Goal: Information Seeking & Learning: Learn about a topic

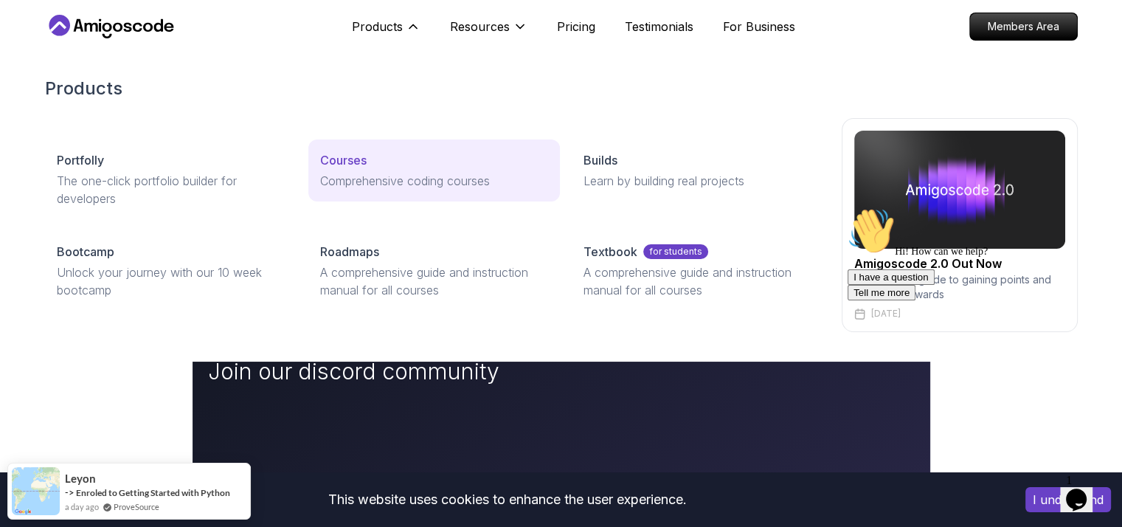
click at [361, 164] on p "Courses" at bounding box center [343, 160] width 46 height 18
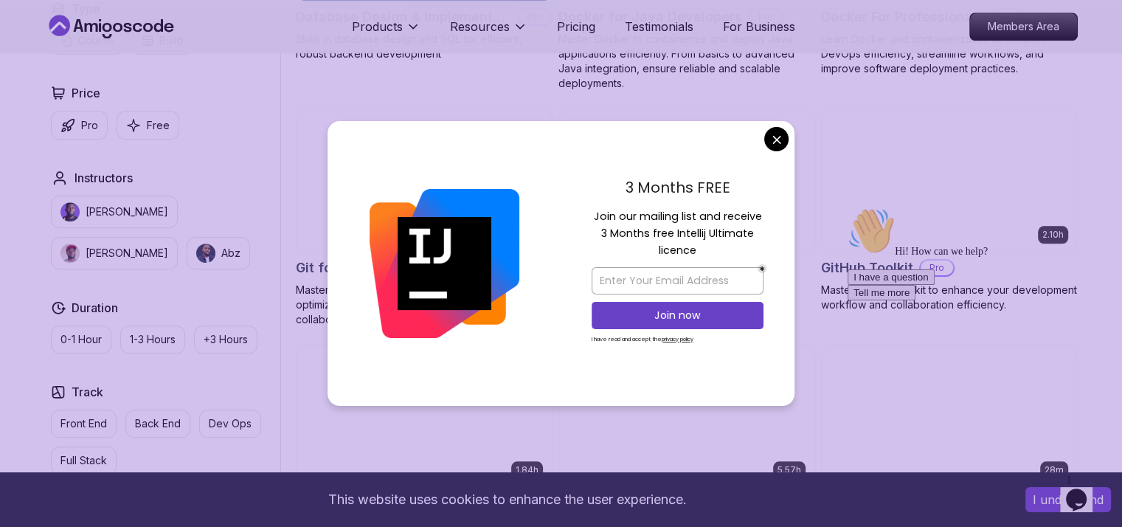
scroll to position [1571, 0]
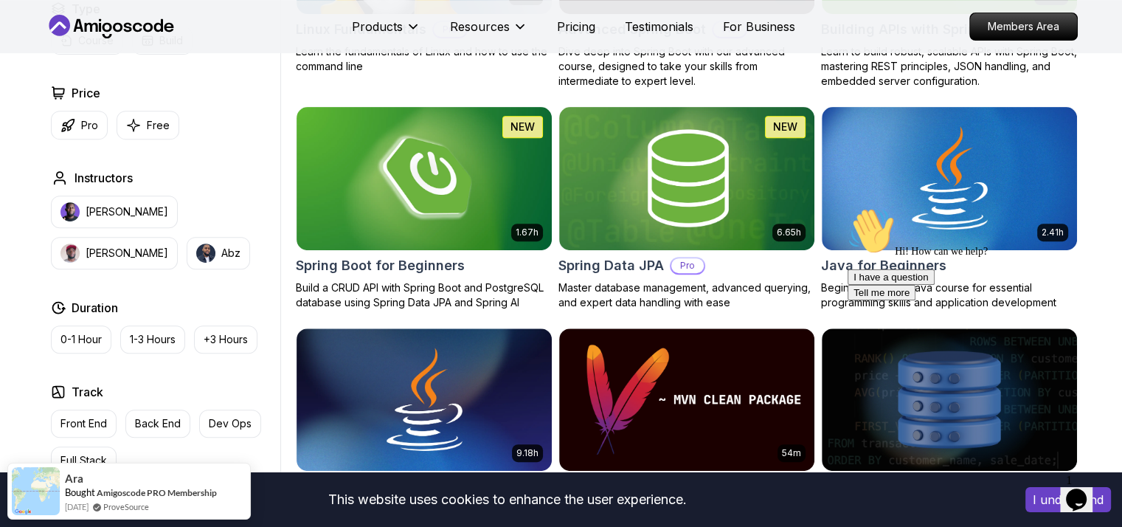
scroll to position [0, 0]
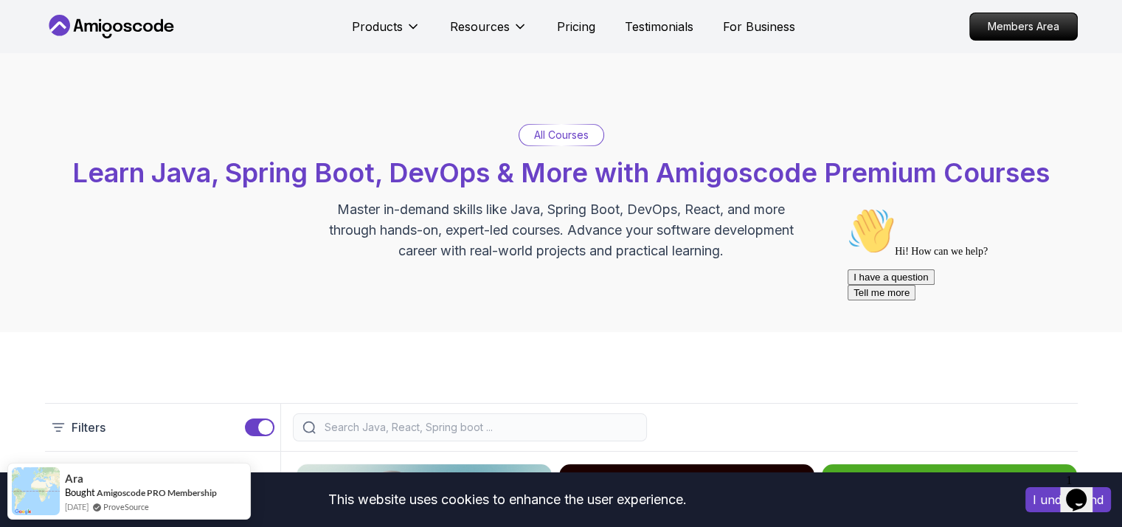
click at [427, 420] on input "search" at bounding box center [480, 427] width 316 height 15
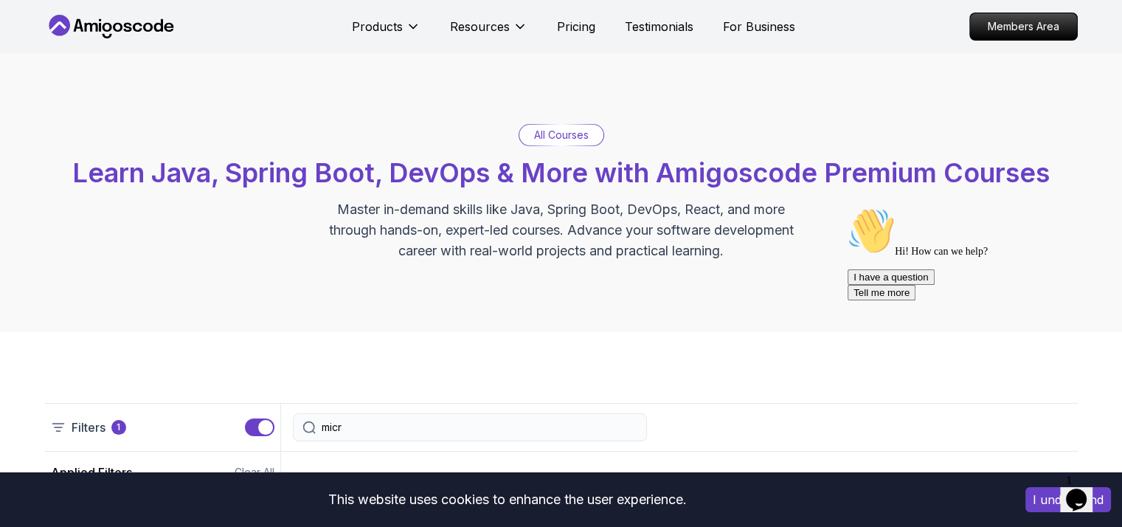
type input "micro"
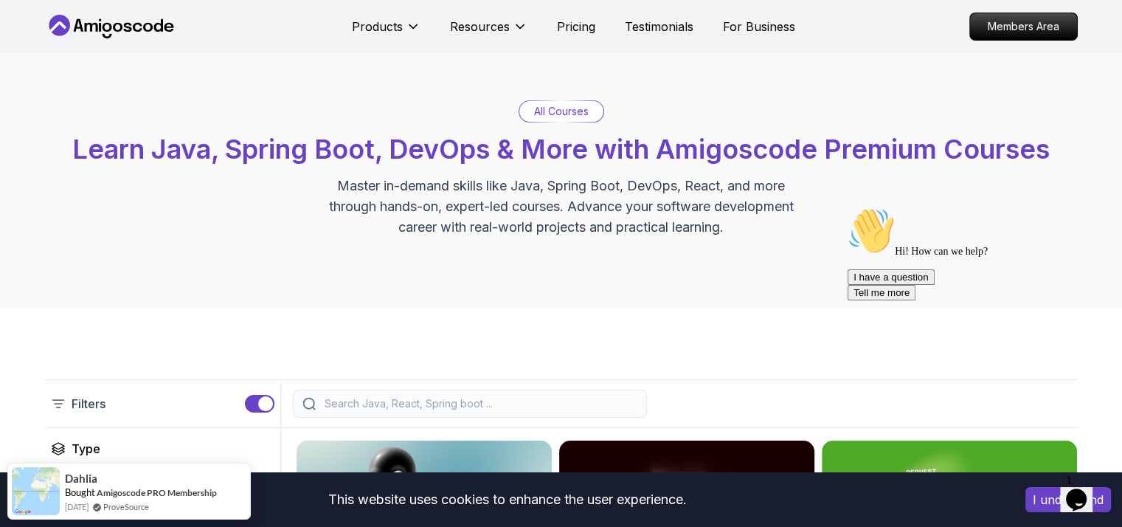
scroll to position [148, 0]
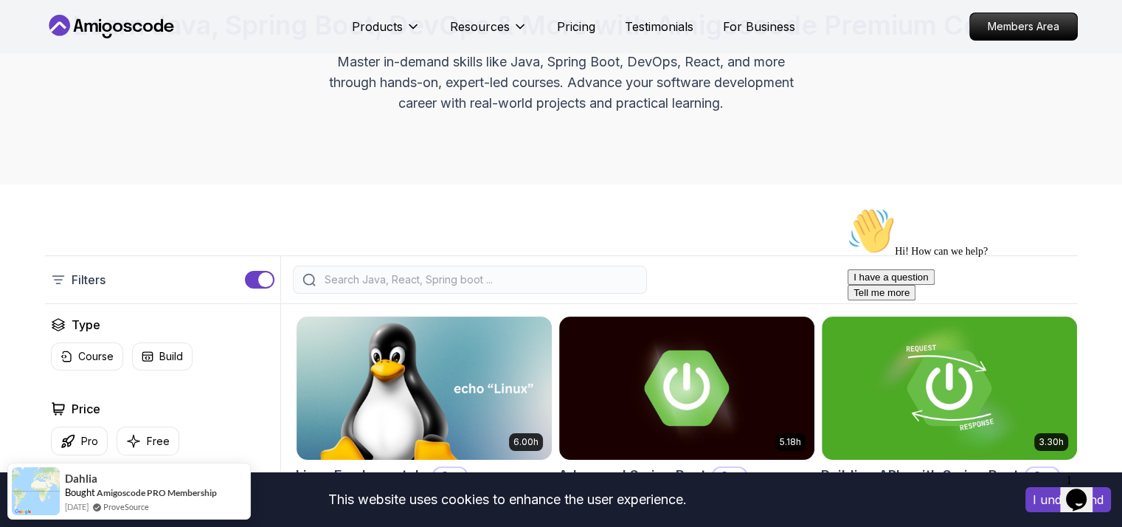
click at [352, 282] on input "search" at bounding box center [480, 279] width 316 height 15
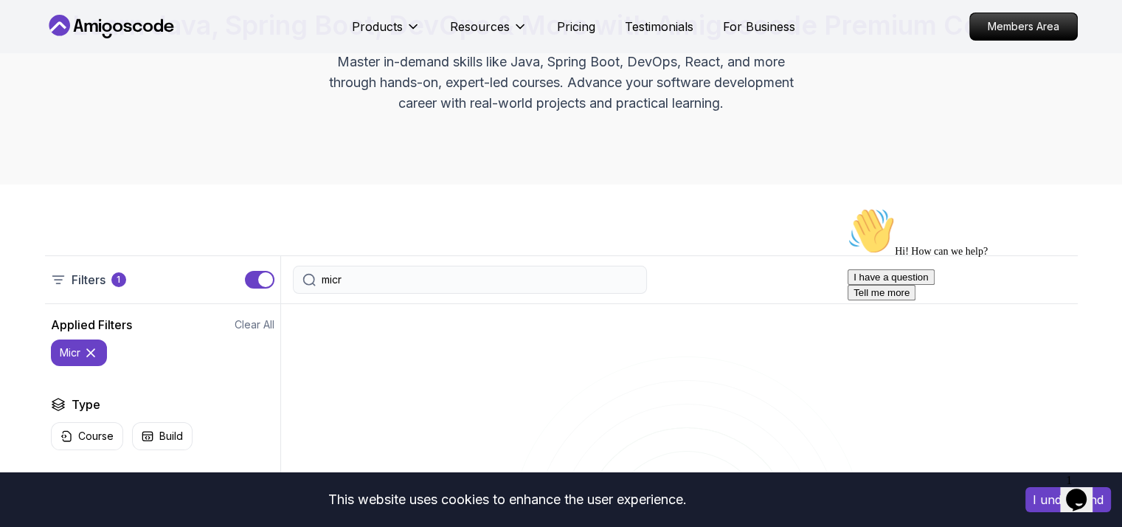
type input "micro"
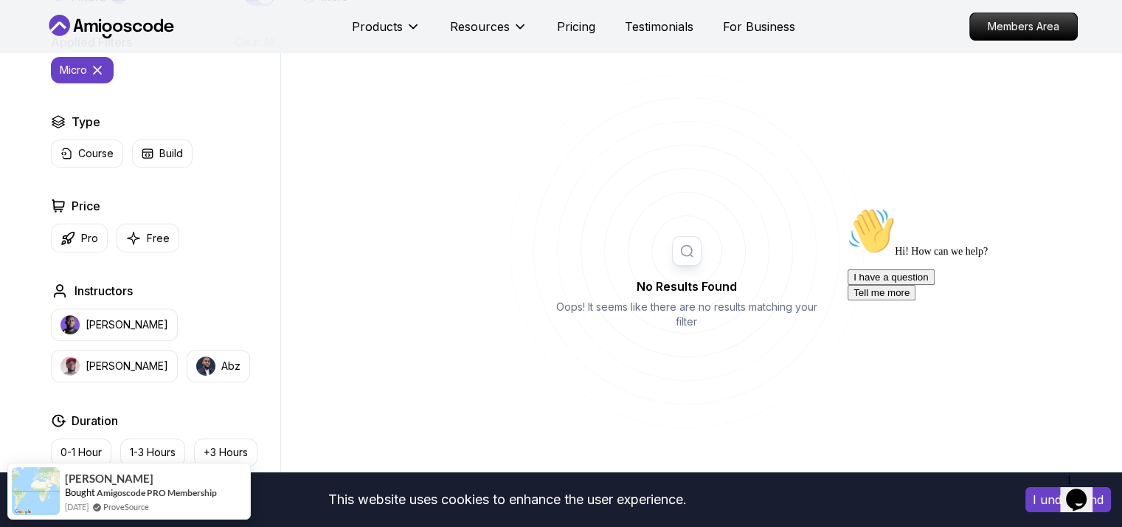
scroll to position [405, 0]
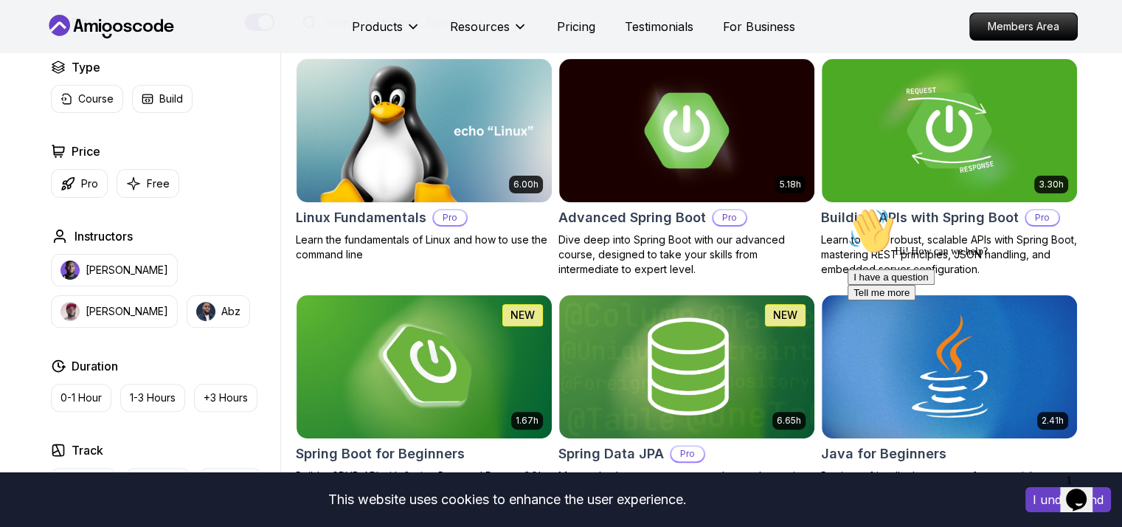
type input "l"
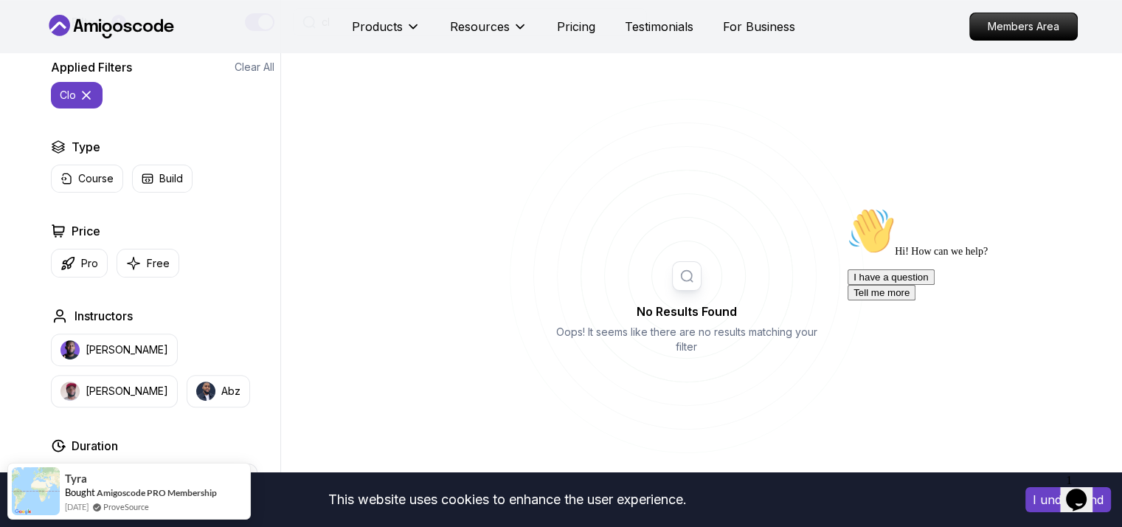
type input "c"
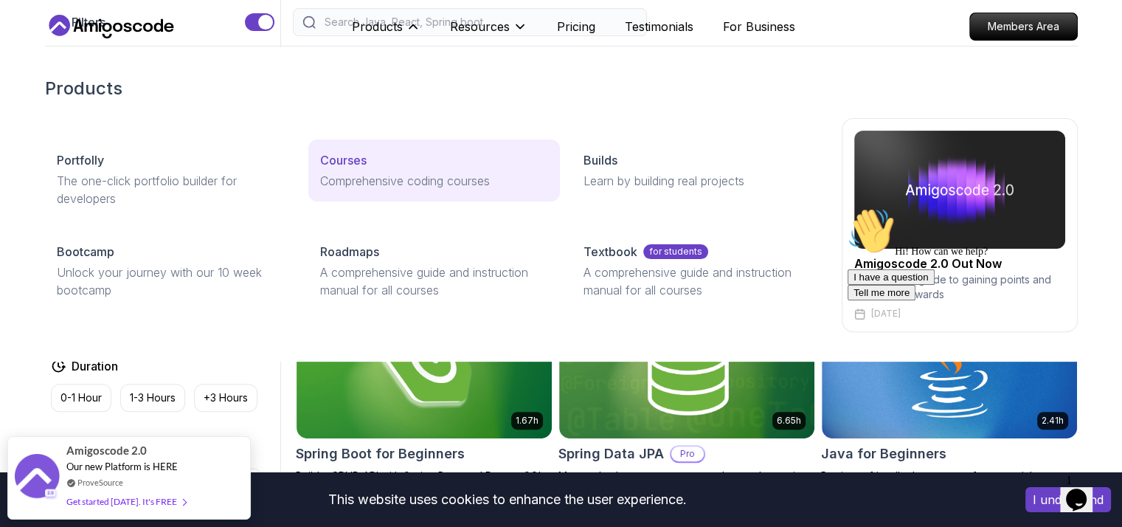
click at [366, 197] on link "Courses Comprehensive coding courses" at bounding box center [434, 170] width 252 height 62
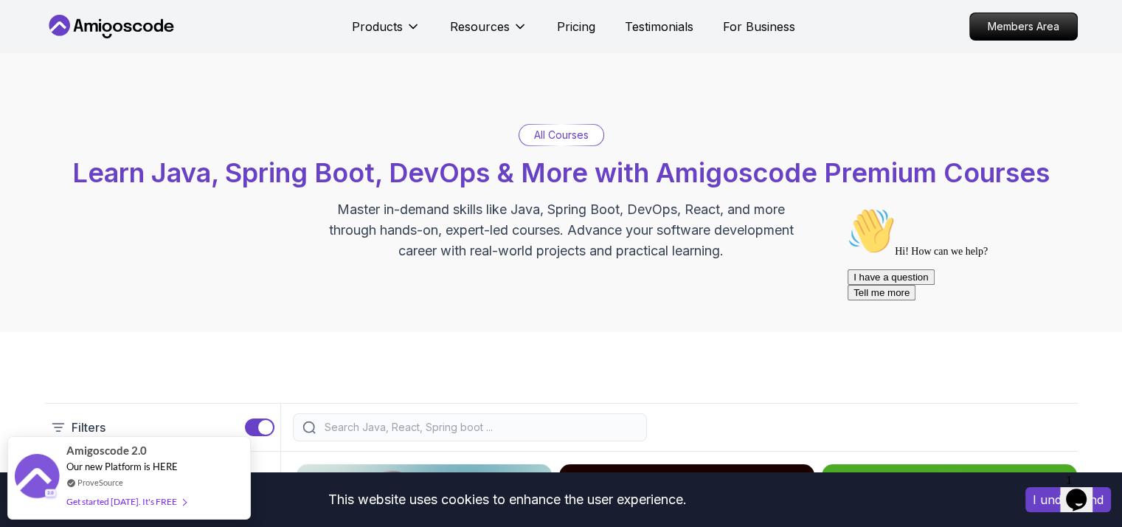
click at [543, 140] on p "All Courses" at bounding box center [561, 135] width 55 height 15
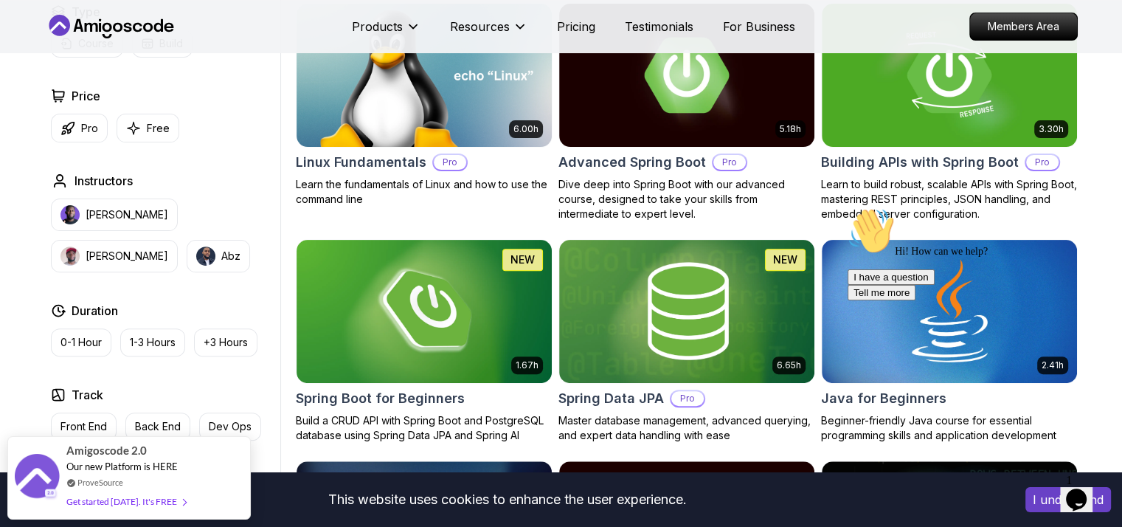
click at [1077, 493] on icon "Chat widget" at bounding box center [1076, 499] width 21 height 22
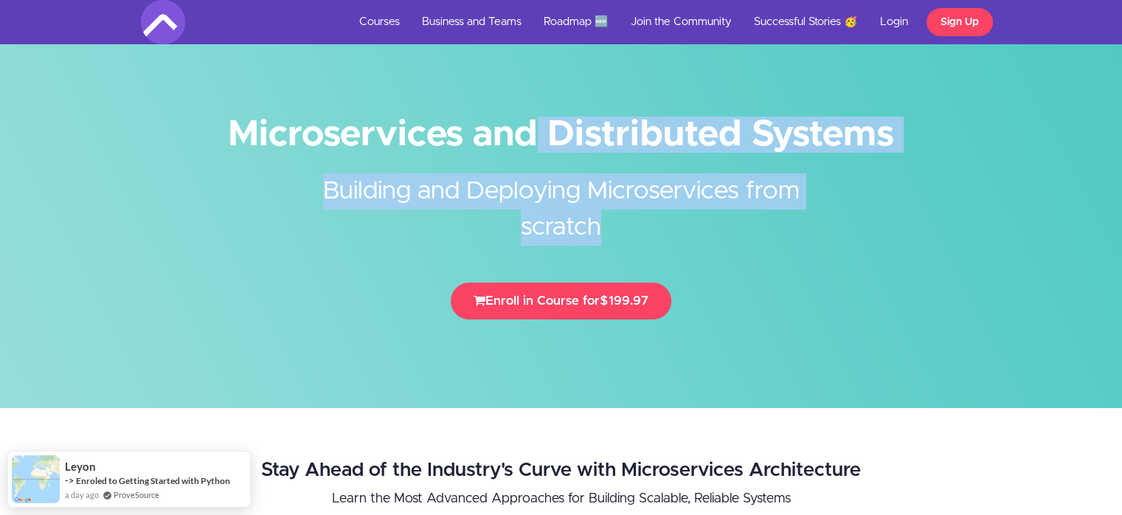
drag, startPoint x: 333, startPoint y: 135, endPoint x: 758, endPoint y: 191, distance: 428.5
click at [758, 191] on div "Microservices and Distributed Systems Building and Deploying Microservices from…" at bounding box center [561, 222] width 863 height 223
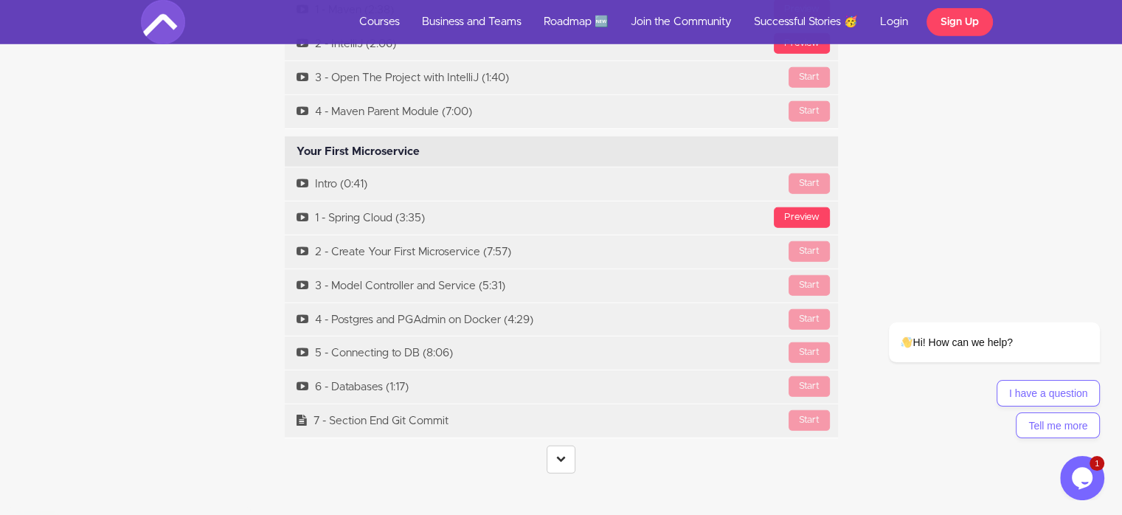
scroll to position [4426, 0]
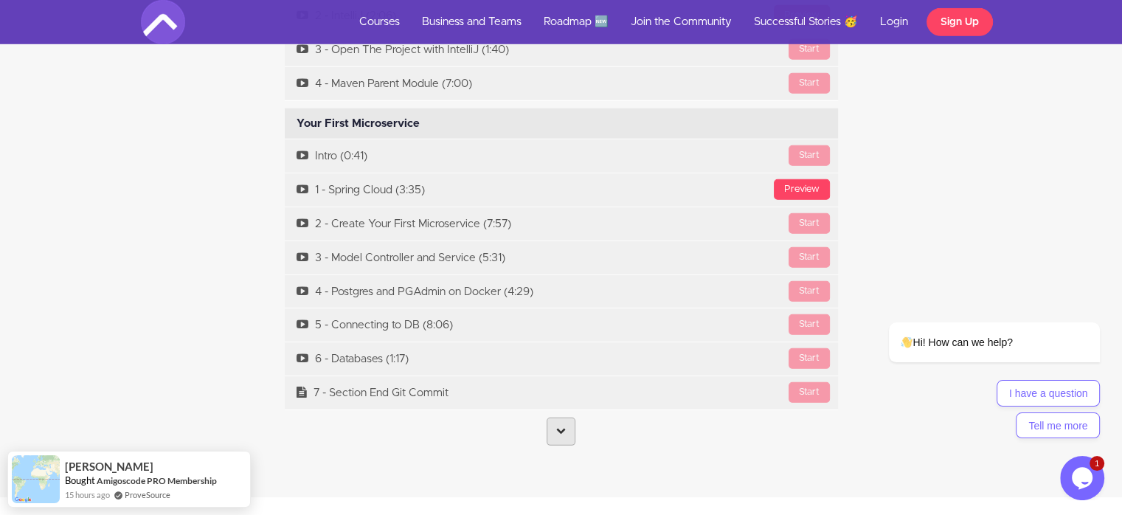
click at [564, 426] on icon at bounding box center [561, 431] width 10 height 10
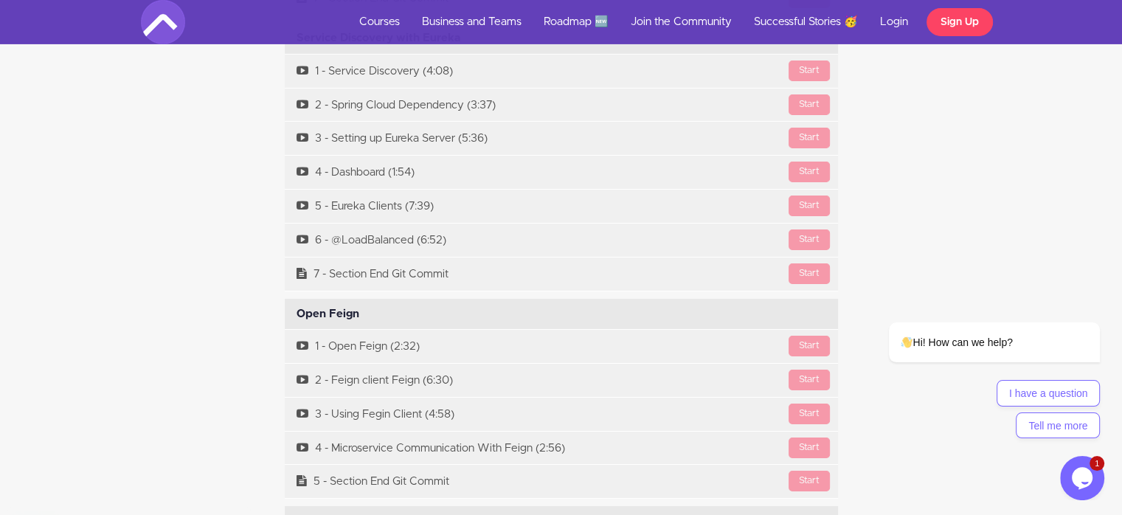
scroll to position [5182, 0]
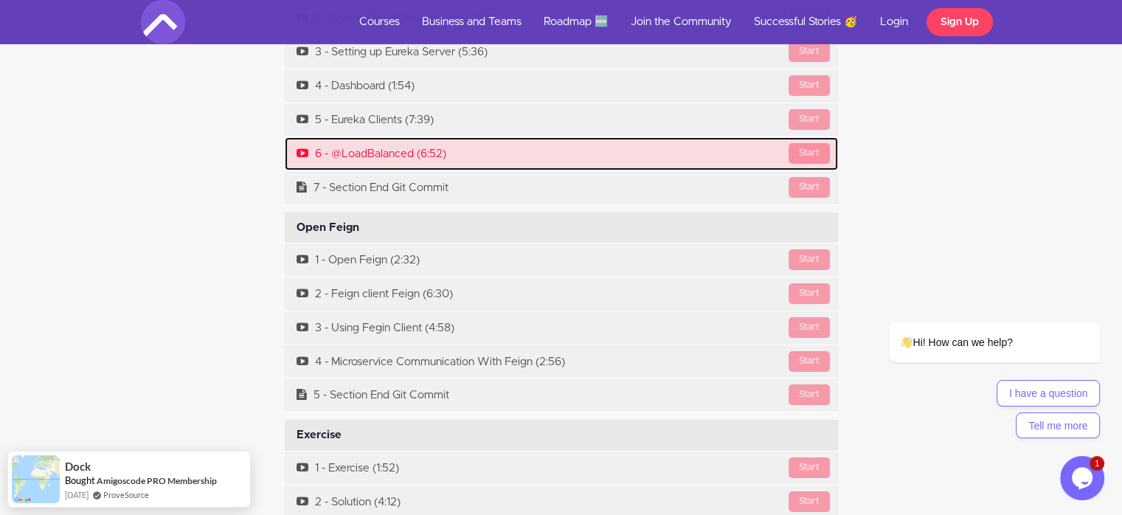
click at [373, 137] on link "Start 6 - @LoadBalanced (6:52)" at bounding box center [561, 153] width 553 height 33
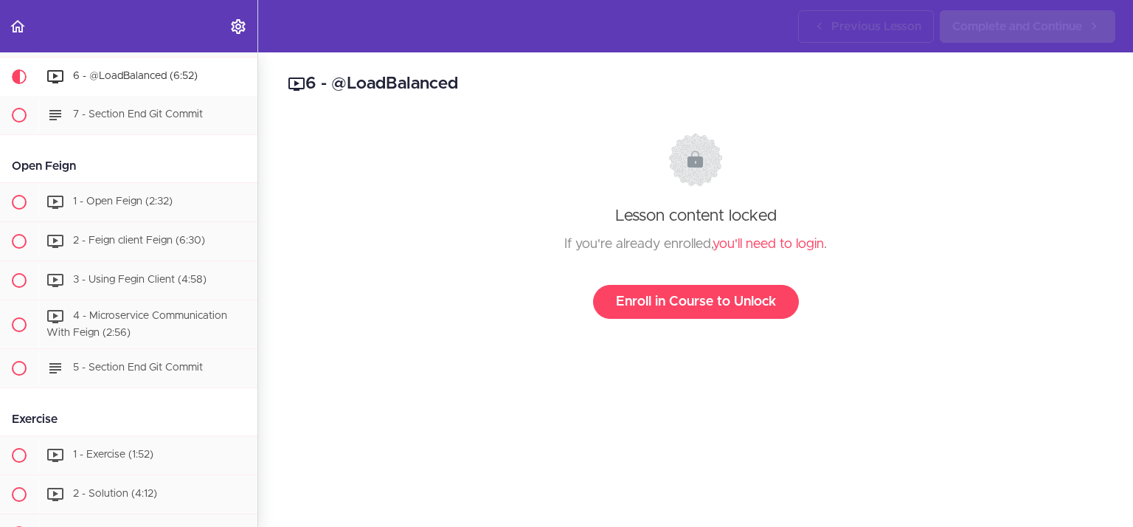
scroll to position [1456, 0]
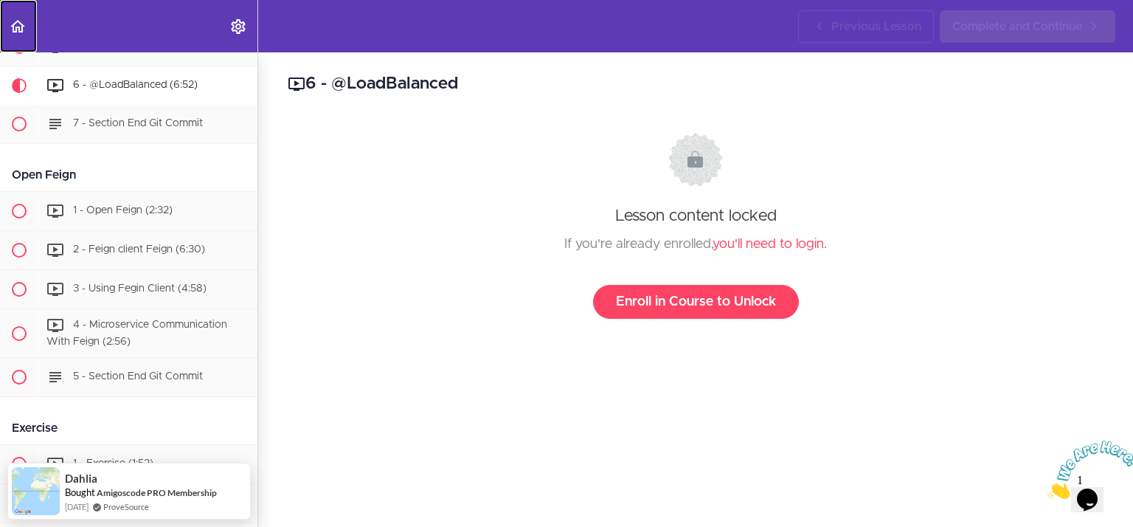
click at [17, 24] on icon "Back to course curriculum" at bounding box center [18, 27] width 18 height 18
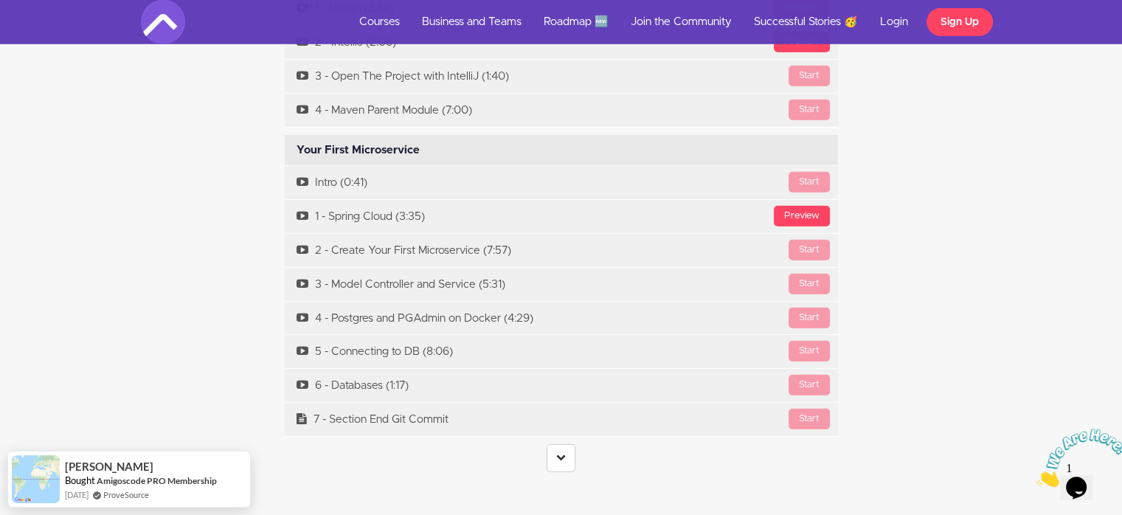
scroll to position [4426, 0]
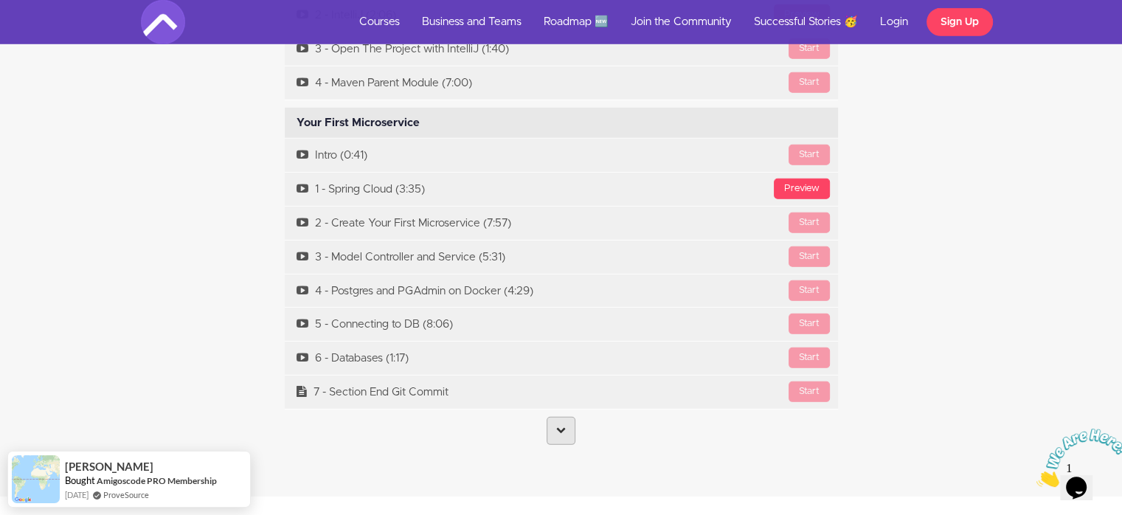
click at [557, 425] on icon at bounding box center [561, 430] width 10 height 10
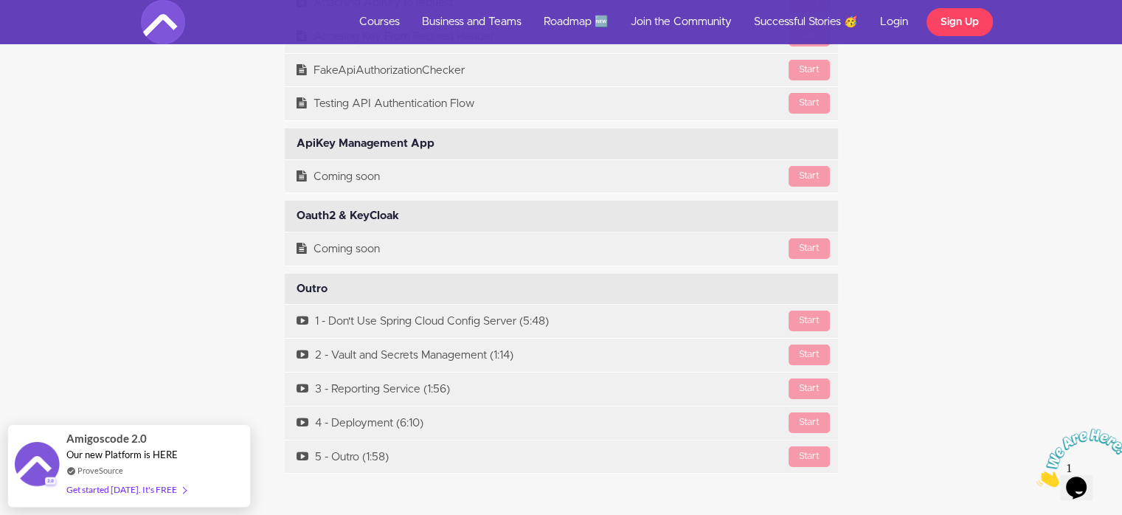
scroll to position [10953, 0]
